Goal: Navigation & Orientation: Find specific page/section

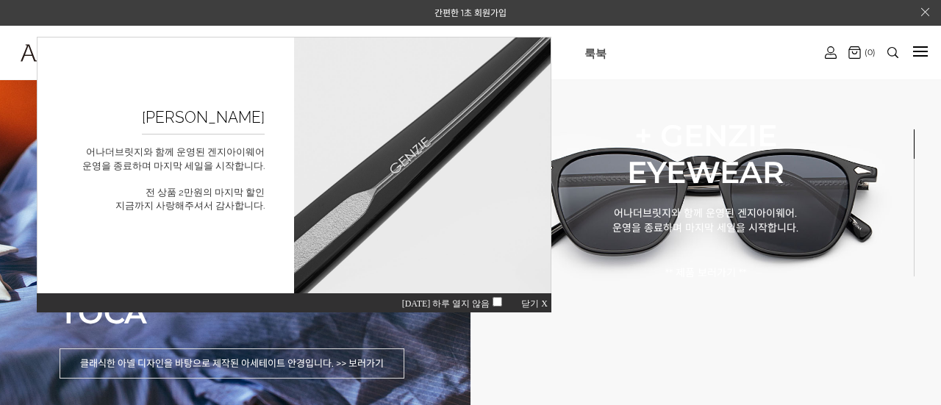
click at [538, 300] on span "닫기 X" at bounding box center [534, 303] width 26 height 10
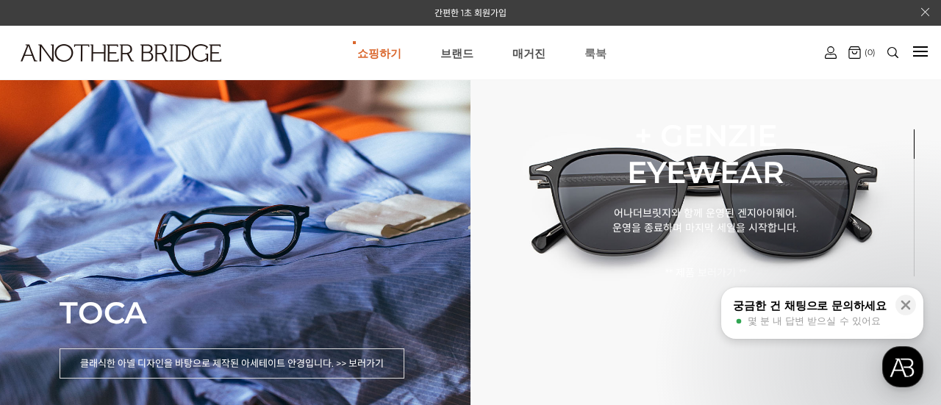
click at [595, 54] on link "룩북" at bounding box center [595, 52] width 22 height 53
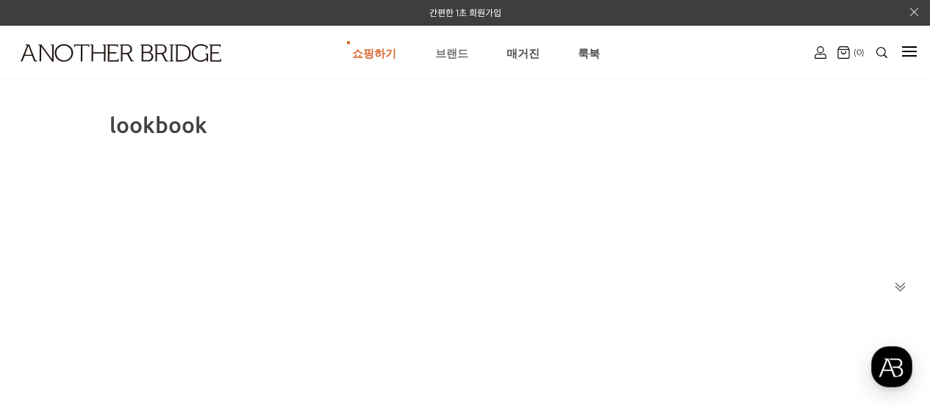
click at [445, 54] on link "브랜드" at bounding box center [451, 52] width 33 height 53
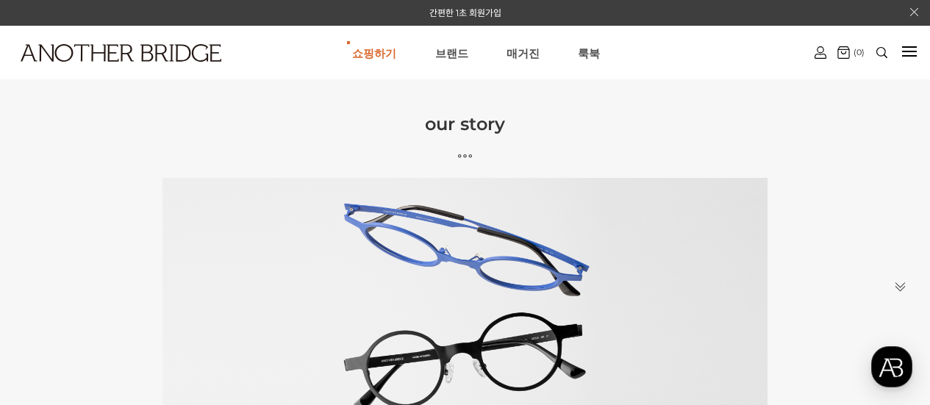
scroll to position [74, 0]
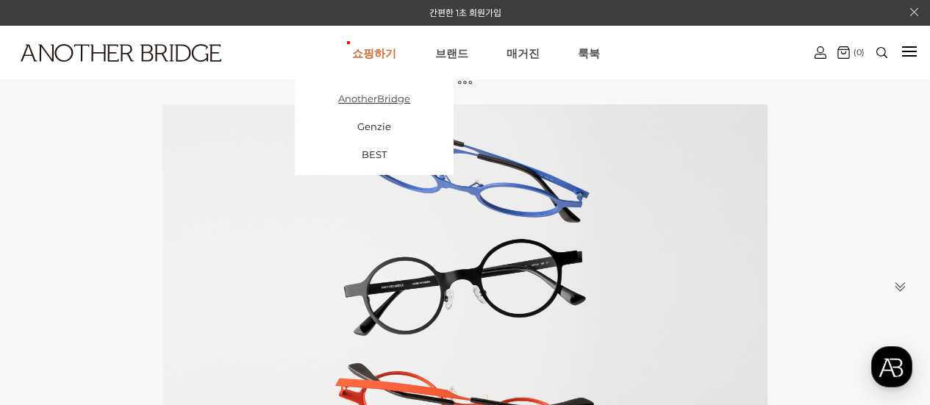
click at [368, 96] on link "AnotherBridge" at bounding box center [374, 99] width 159 height 28
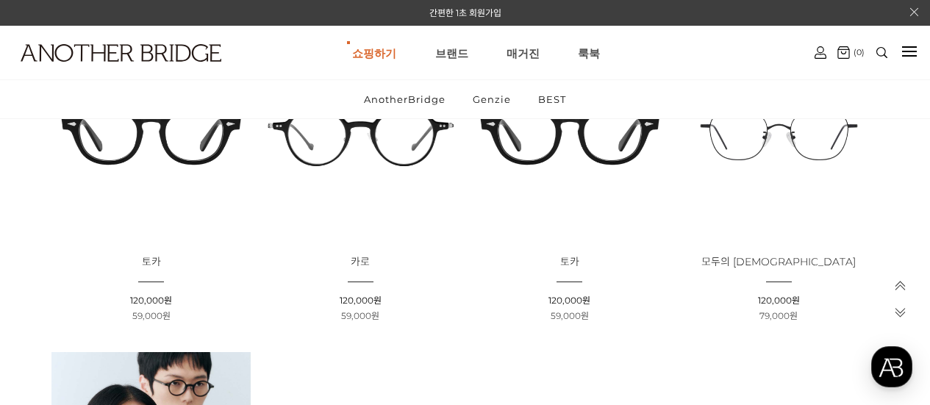
click at [590, 144] on img at bounding box center [569, 135] width 199 height 199
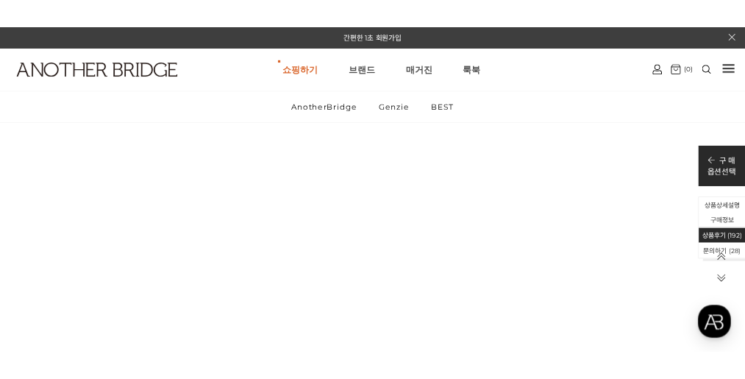
scroll to position [67685, 0]
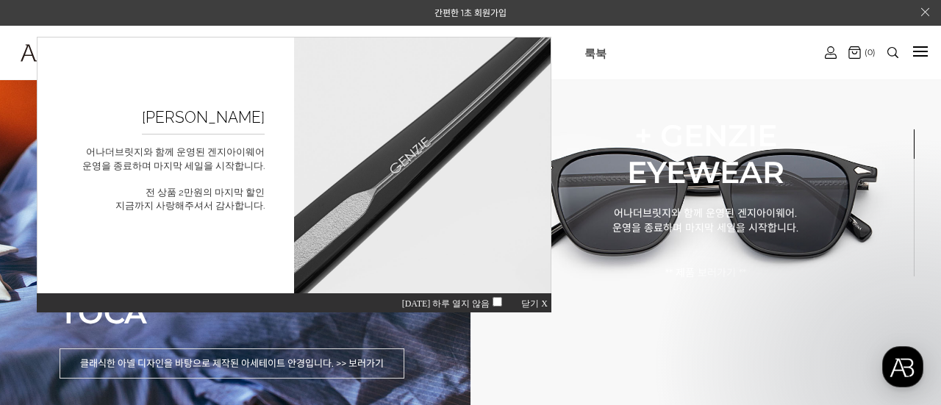
click at [540, 297] on div "[DATE] 하루 열지 않음 닫기 X" at bounding box center [294, 303] width 515 height 20
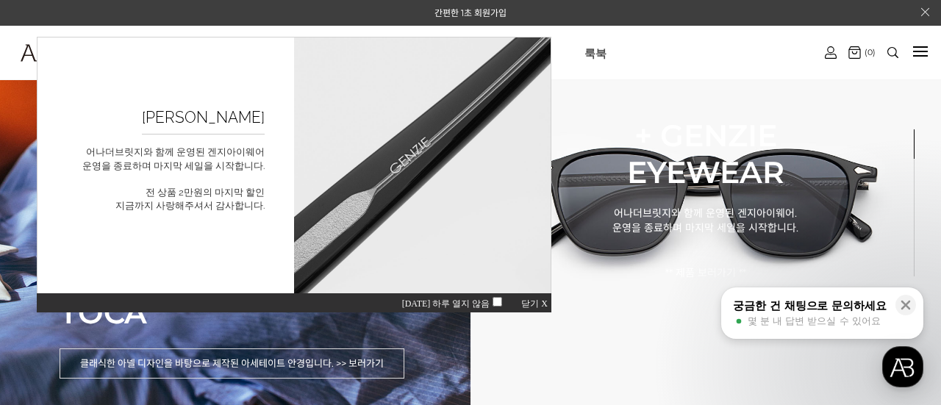
click at [542, 301] on span "닫기 X" at bounding box center [534, 303] width 26 height 10
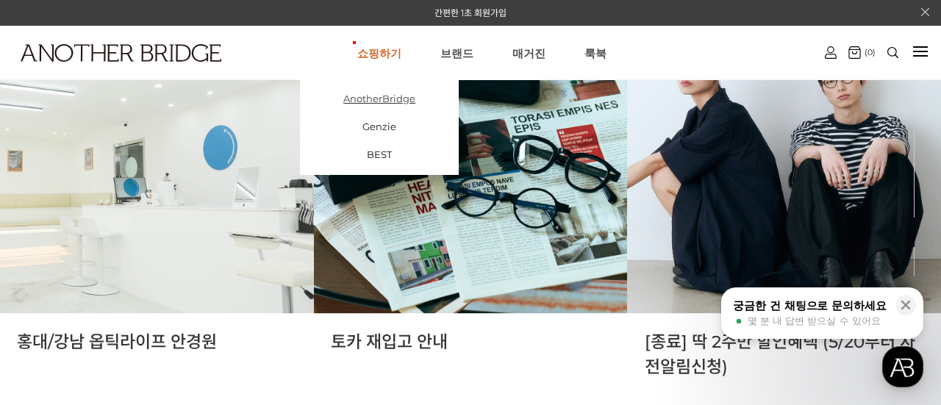
click at [387, 92] on link "AnotherBridge" at bounding box center [379, 99] width 159 height 28
